Goal: Find specific page/section: Find specific page/section

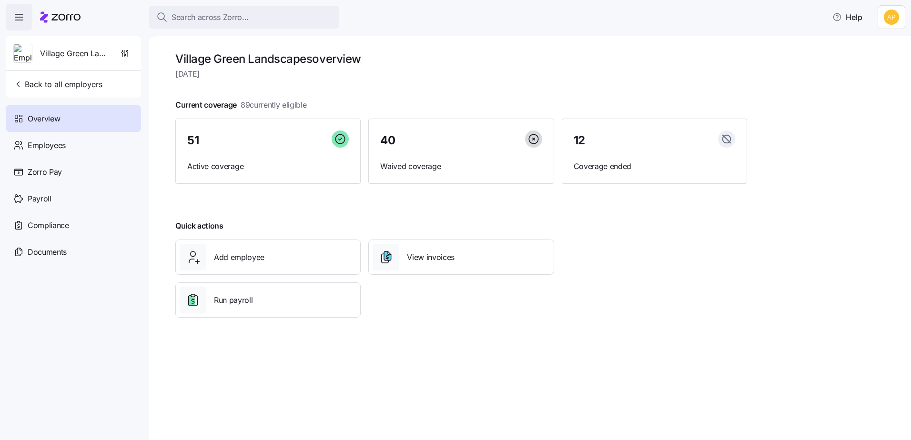
click at [53, 24] on div at bounding box center [60, 17] width 41 height 27
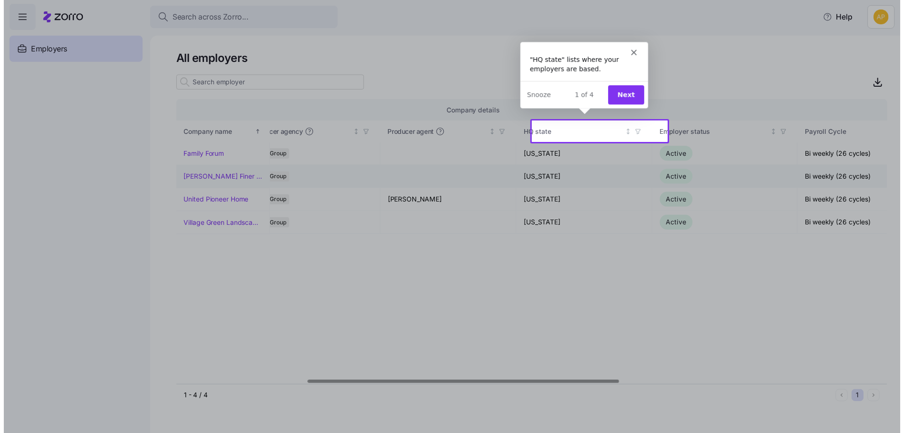
scroll to position [0, 356]
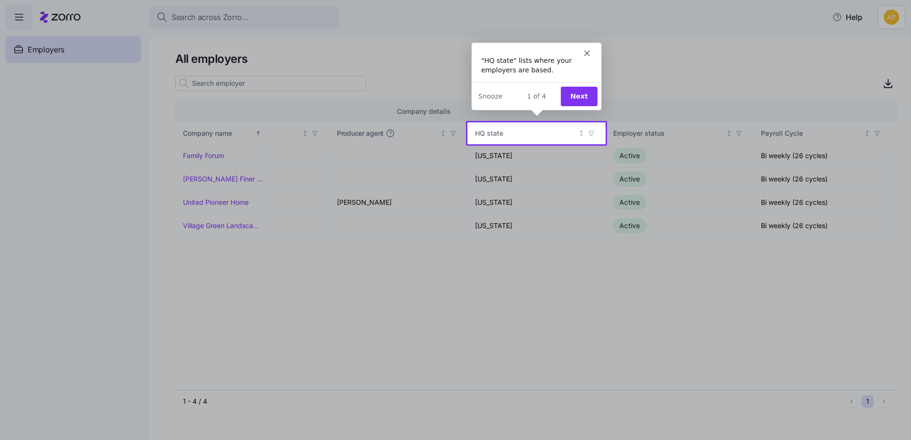
click at [591, 52] on div "Intercom messenger" at bounding box center [536, 48] width 130 height 13
click at [583, 52] on div "Intercom messenger" at bounding box center [536, 48] width 130 height 13
click at [587, 53] on icon "Close" at bounding box center [587, 53] width 6 height 6
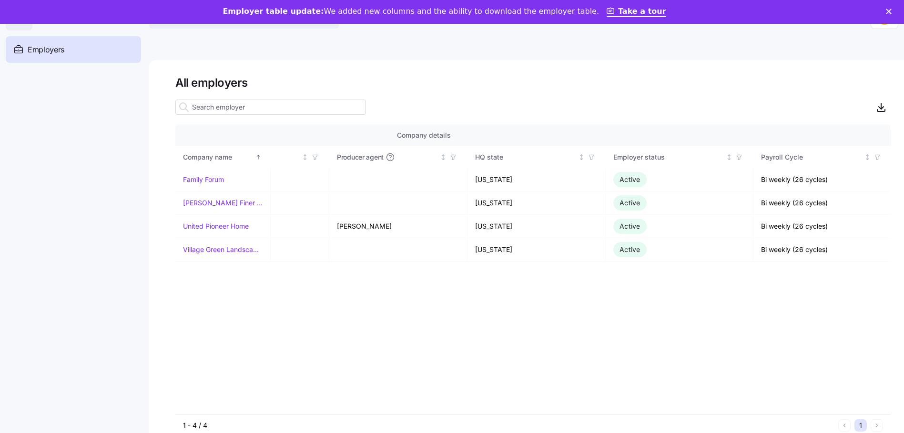
scroll to position [0, 0]
